Goal: Navigation & Orientation: Find specific page/section

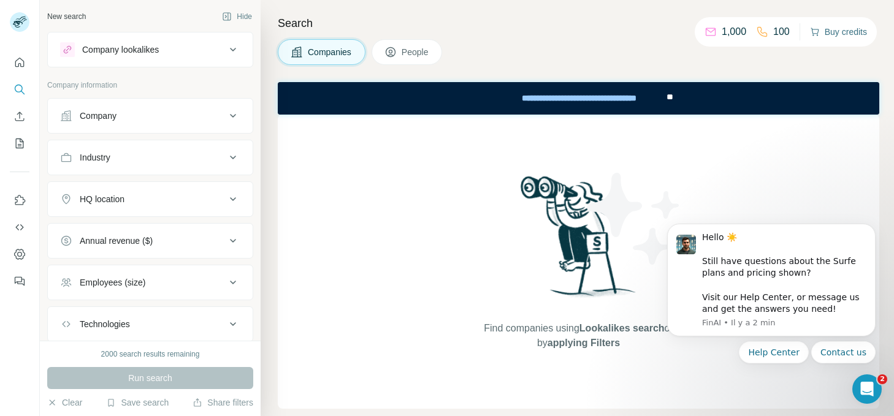
click at [824, 32] on button "Buy credits" at bounding box center [838, 31] width 57 height 17
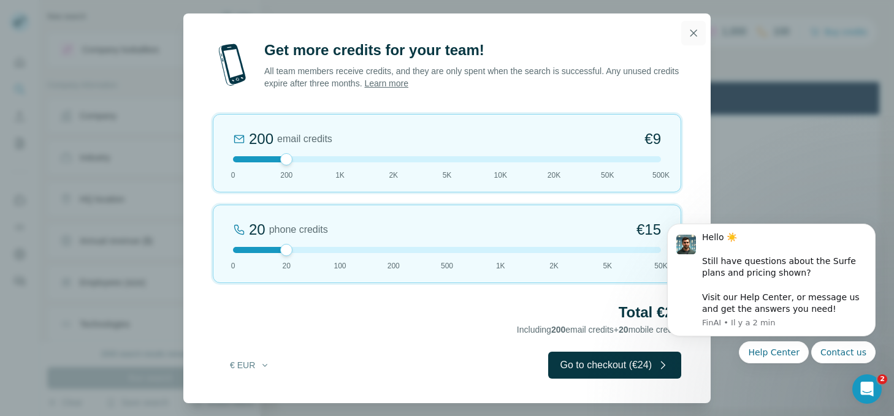
click at [693, 32] on icon "button" at bounding box center [694, 32] width 7 height 7
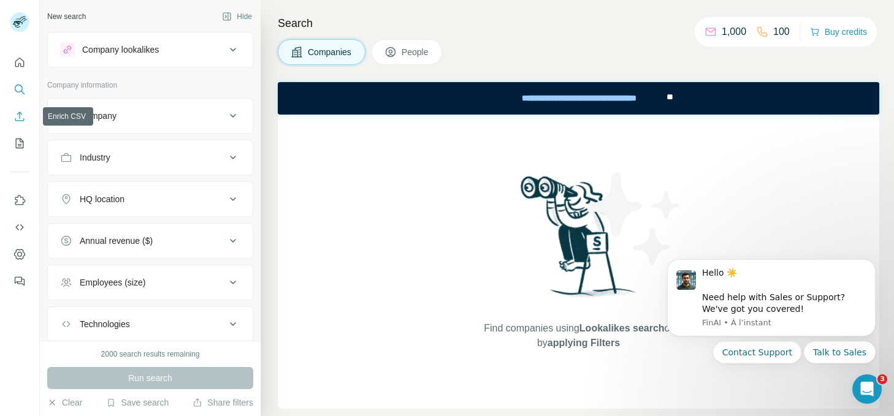
click at [26, 121] on button "Enrich CSV" at bounding box center [20, 116] width 20 height 22
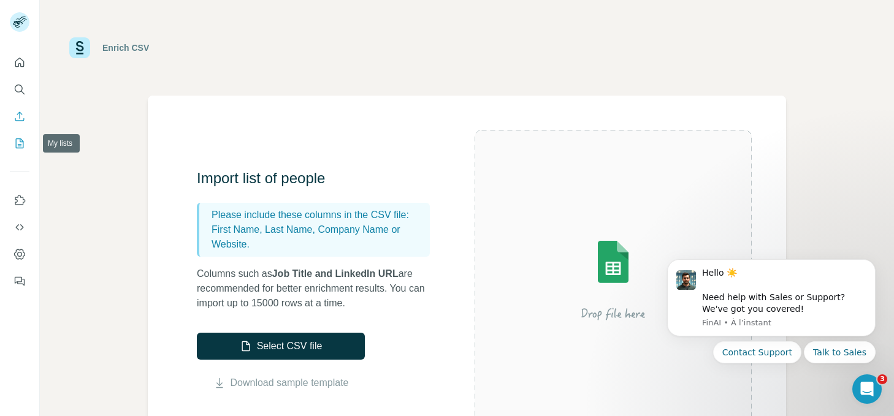
click at [19, 148] on icon "My lists" at bounding box center [19, 143] width 12 height 12
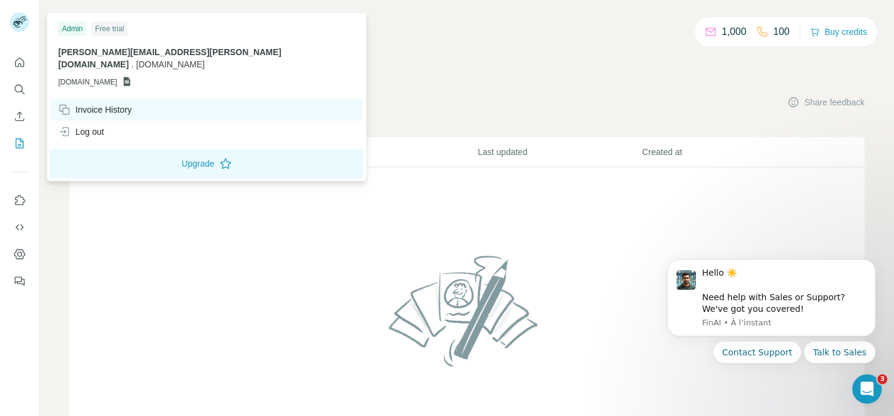
click at [98, 104] on div "Invoice History" at bounding box center [95, 110] width 74 height 12
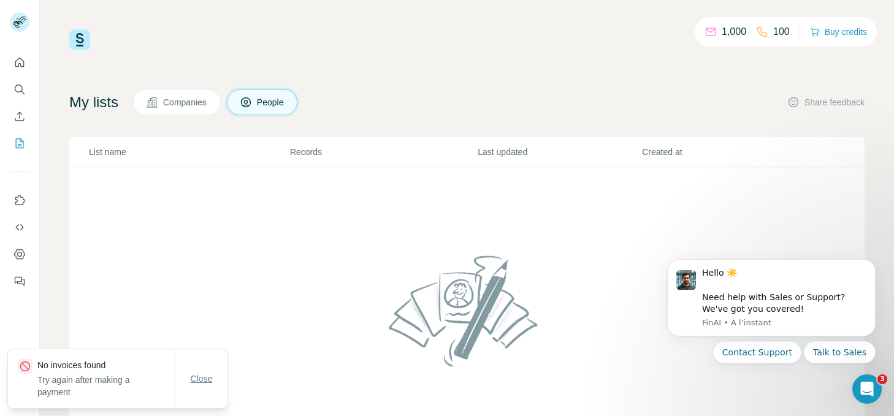
click at [201, 380] on span "Close" at bounding box center [202, 379] width 22 height 12
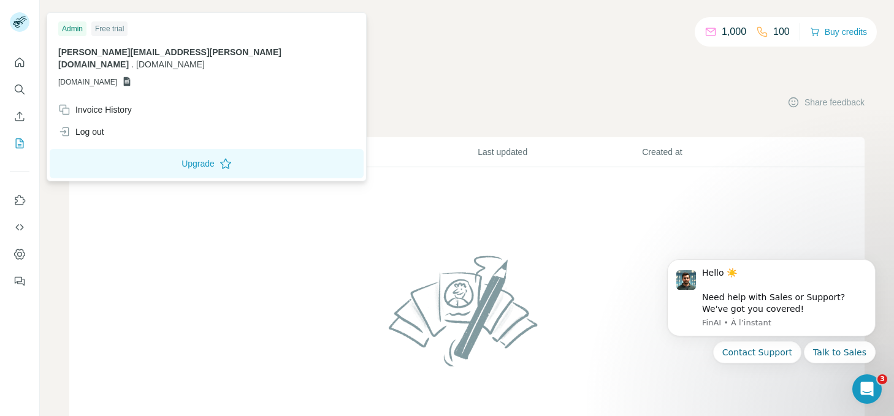
click at [18, 22] on icon at bounding box center [18, 24] width 10 height 7
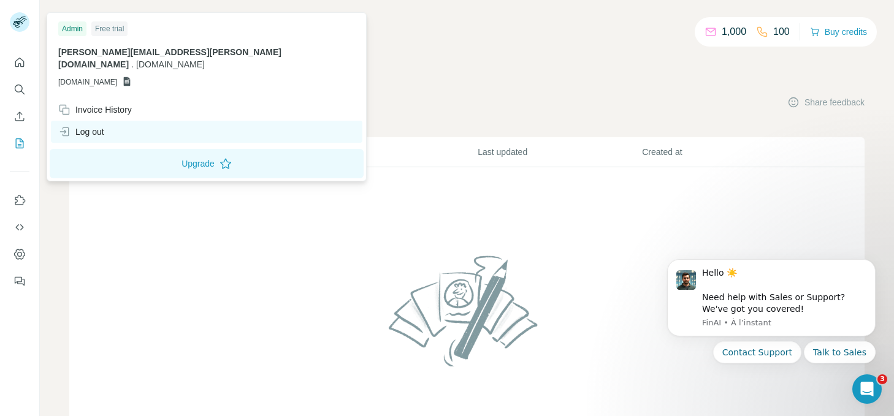
click at [85, 126] on div "Log out" at bounding box center [81, 132] width 46 height 12
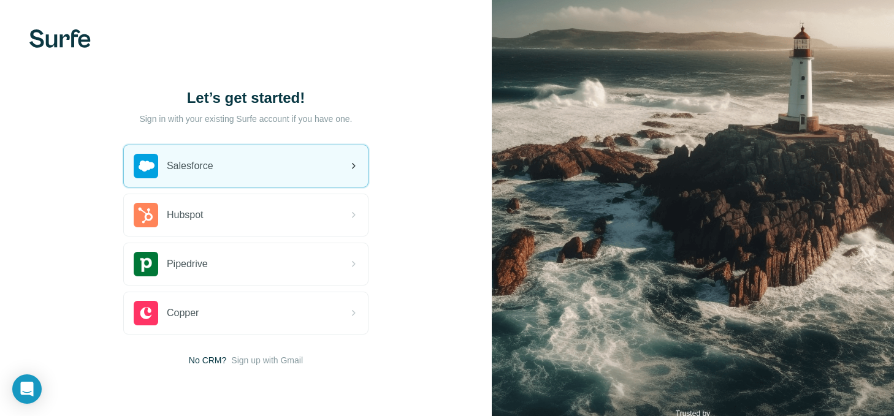
click at [240, 167] on div "Salesforce" at bounding box center [246, 166] width 244 height 42
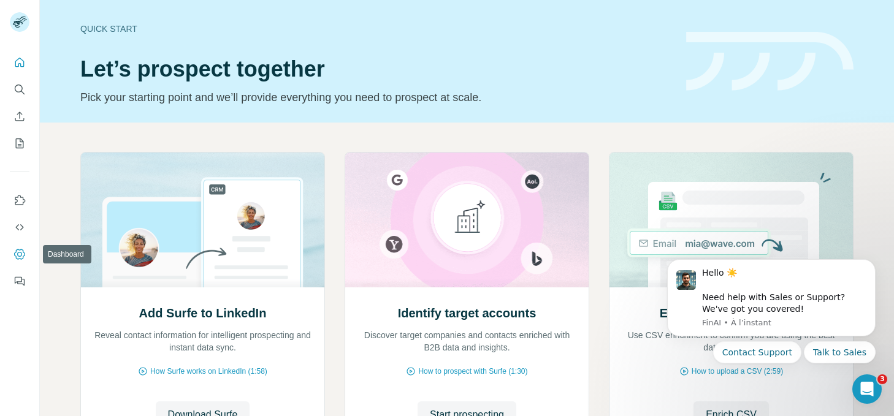
click at [26, 256] on button "Dashboard" at bounding box center [20, 255] width 20 height 22
